Goal: Find specific fact: Find specific fact

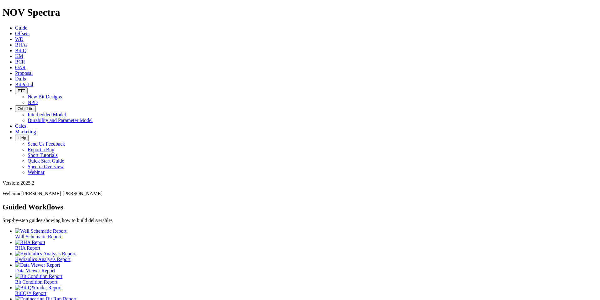
click at [30, 31] on span "Offsets" at bounding box center [22, 33] width 14 height 5
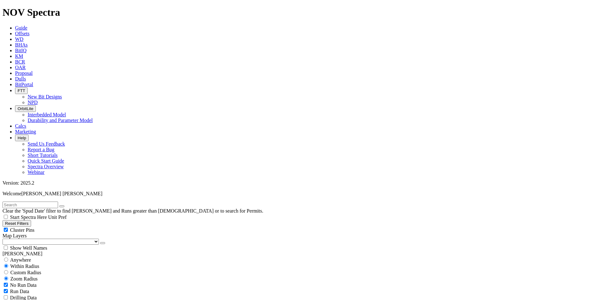
click at [31, 220] on button "Reset Filters" at bounding box center [17, 223] width 29 height 7
click at [30, 257] on span "Anywhere" at bounding box center [20, 259] width 21 height 5
radio input "true"
radio input "false"
click at [24, 201] on input "text" at bounding box center [31, 204] width 56 height 7
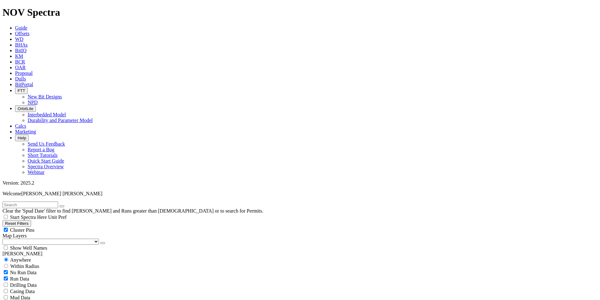
type input "A"
type input "Lore, Ipsumd sit ametc adip elitse doei tem inc utla etd magna al Enimadmi Veni…"
click at [62, 206] on icon "button" at bounding box center [62, 206] width 0 height 0
radio input "false"
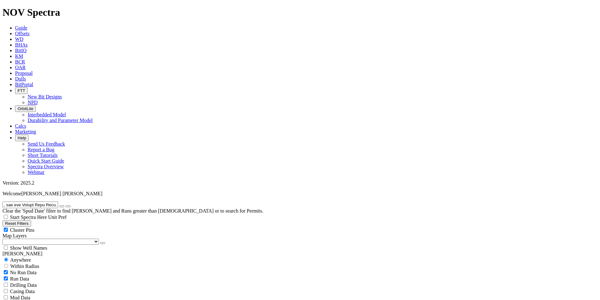
radio input "true"
click at [26, 201] on input "text" at bounding box center [31, 204] width 56 height 7
click at [68, 206] on icon "submit" at bounding box center [68, 206] width 0 height 0
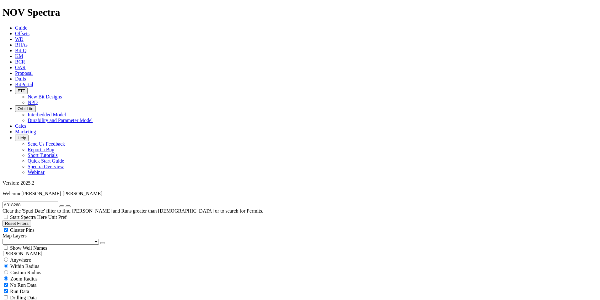
click at [68, 206] on icon "submit" at bounding box center [68, 206] width 0 height 0
click at [46, 201] on input "A318268" at bounding box center [31, 204] width 56 height 7
click at [71, 205] on button "submit" at bounding box center [68, 206] width 5 height 2
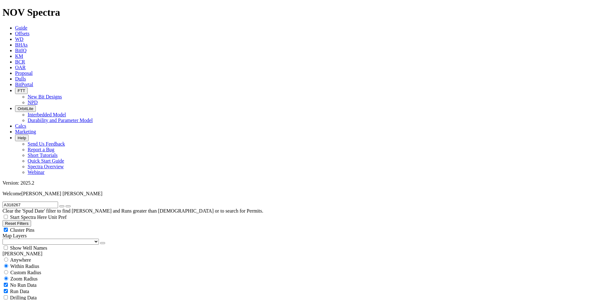
click at [42, 201] on input "A318267" at bounding box center [31, 204] width 56 height 7
type input "A318268"
click at [68, 206] on icon "submit" at bounding box center [68, 206] width 0 height 0
